Goal: Find specific page/section: Find specific page/section

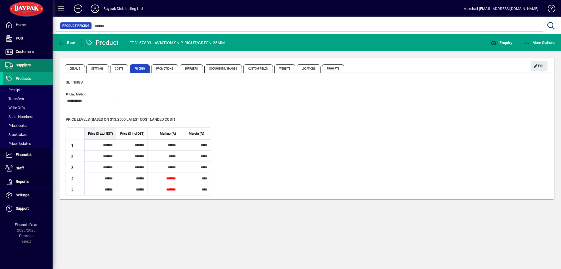
click at [31, 66] on span "Suppliers" at bounding box center [17, 65] width 28 height 6
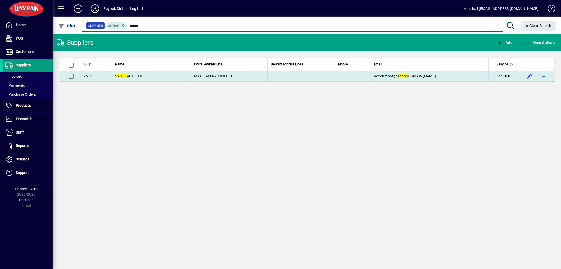
type input "*****"
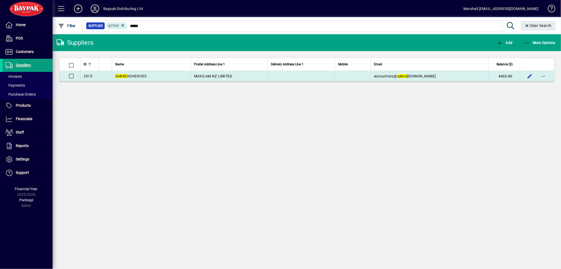
click at [163, 75] on td "SABRE ADHESIVES" at bounding box center [151, 76] width 79 height 11
